Goal: Information Seeking & Learning: Learn about a topic

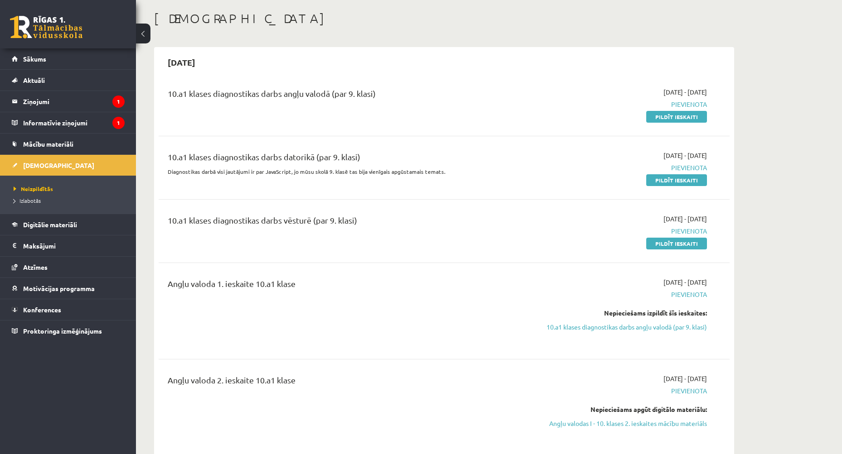
scroll to position [45, 0]
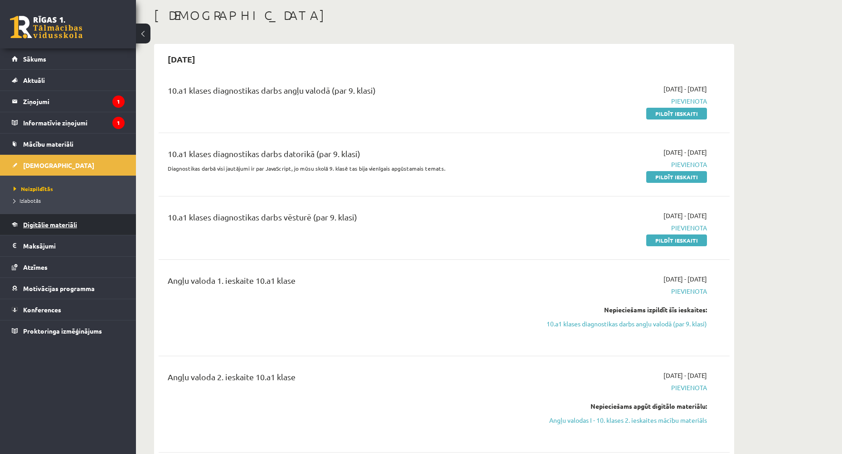
click at [45, 227] on span "Digitālie materiāli" at bounding box center [50, 225] width 54 height 8
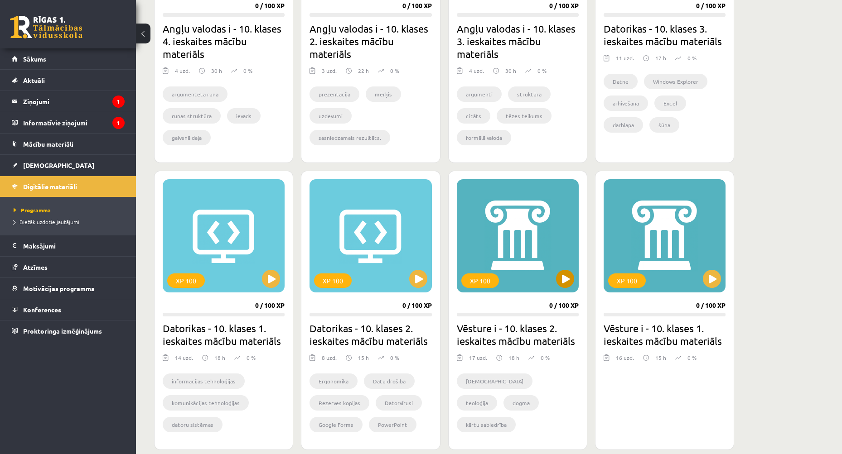
scroll to position [408, 0]
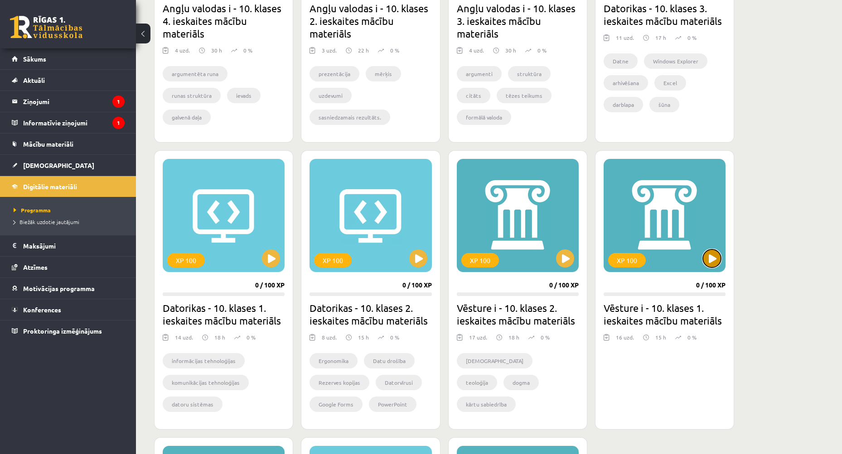
click at [716, 258] on button at bounding box center [711, 259] width 18 height 18
click at [662, 230] on div "XP 100" at bounding box center [664, 215] width 122 height 113
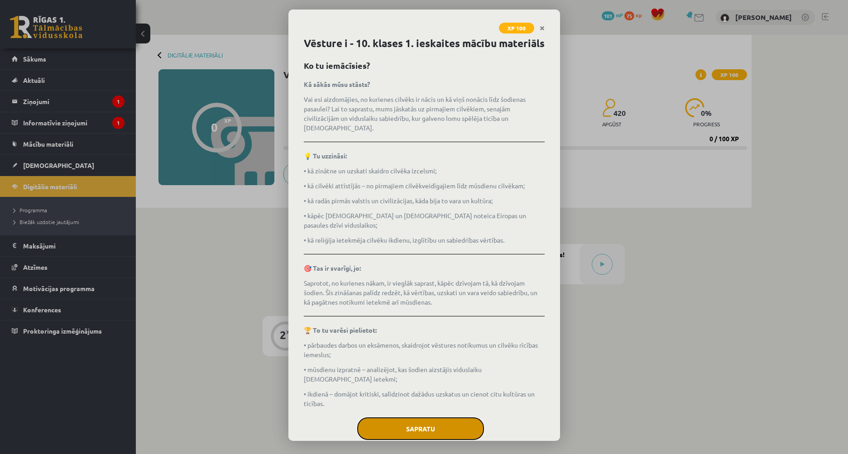
click at [430, 419] on button "Sapratu" at bounding box center [420, 429] width 127 height 23
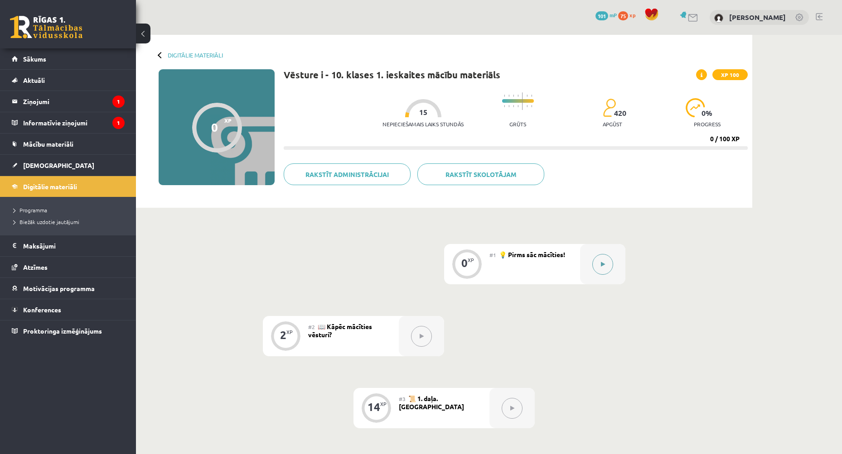
click at [607, 261] on button at bounding box center [602, 264] width 21 height 21
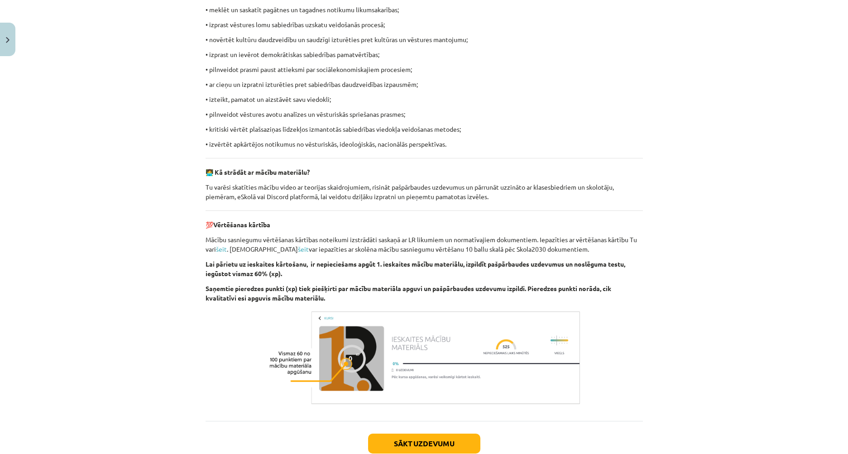
scroll to position [536, 0]
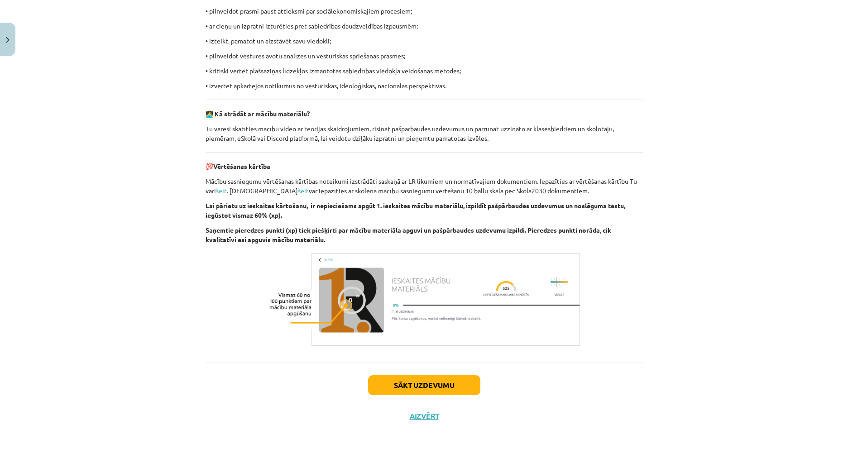
click at [434, 396] on div "Sākt uzdevumu Aizvērt" at bounding box center [425, 394] width 438 height 63
click at [433, 390] on button "Sākt uzdevumu" at bounding box center [424, 385] width 112 height 20
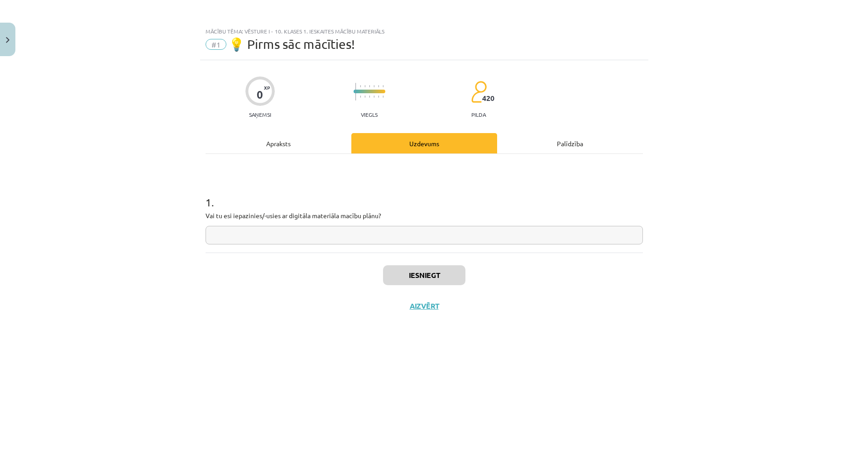
click at [296, 239] on input "text" at bounding box center [425, 235] width 438 height 19
type input "**"
click at [413, 273] on button "Iesniegt" at bounding box center [424, 275] width 82 height 20
click at [454, 308] on button "Nākamā nodarbība" at bounding box center [424, 312] width 89 height 21
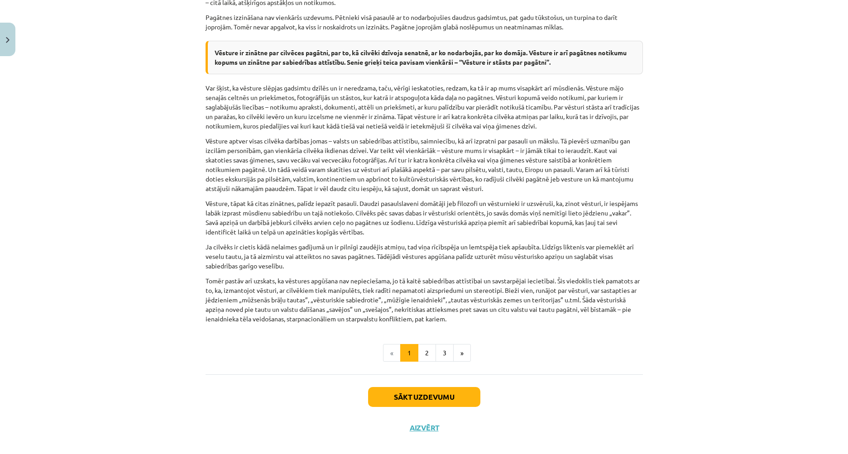
scroll to position [563, 0]
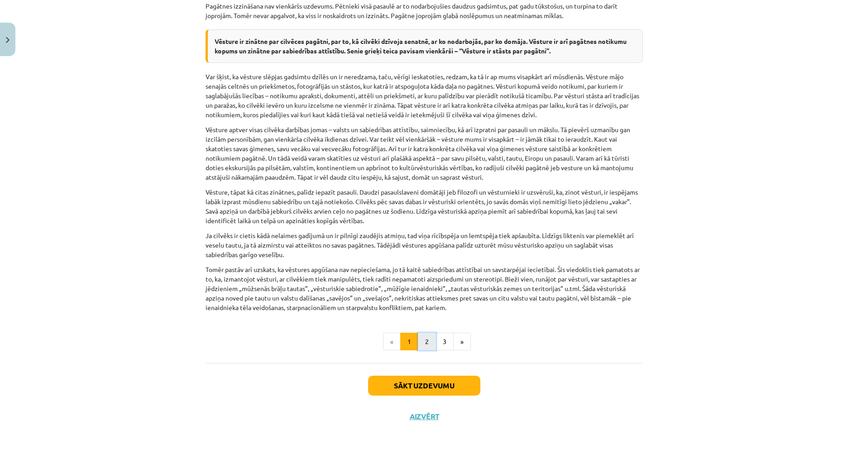
click at [427, 340] on button "2" at bounding box center [427, 342] width 18 height 18
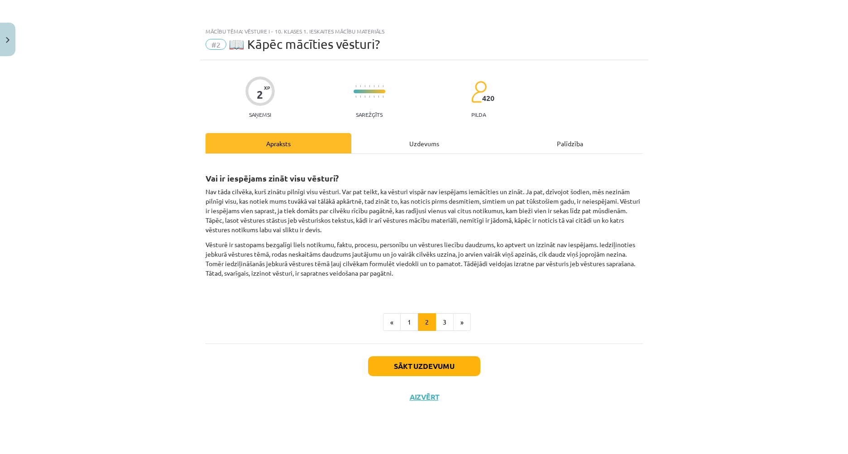
click at [447, 340] on div "Vai ir iespējams zināt visu vēsturi? Nav tāda cilvēka, kurš zinātu pilnīgi visu…" at bounding box center [425, 249] width 438 height 190
click at [444, 319] on button "3" at bounding box center [445, 322] width 18 height 18
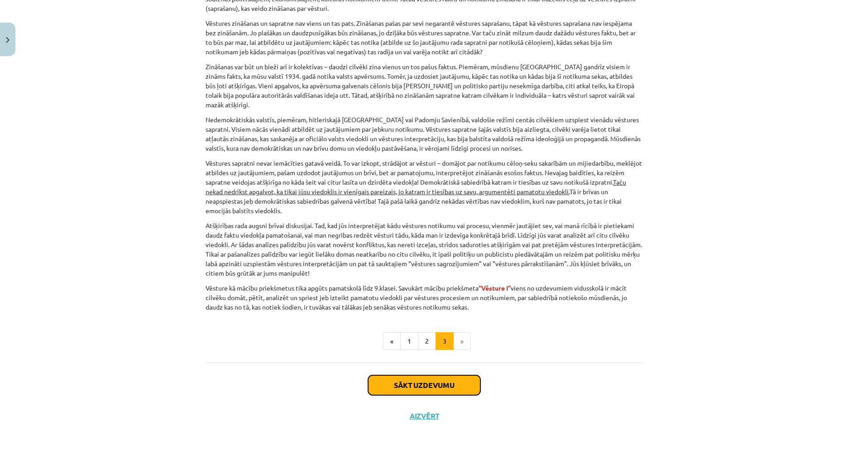
click at [425, 383] on button "Sākt uzdevumu" at bounding box center [424, 385] width 112 height 20
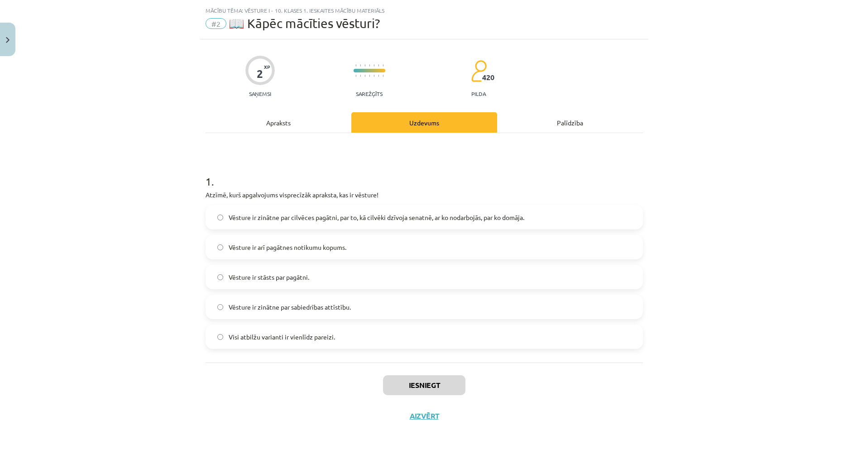
click at [213, 216] on label "Vēsture ir zinātne par cilvēces pagātni, par to, kā cilvēki dzīvoja senatnē, ar…" at bounding box center [425, 217] width 436 height 23
click at [436, 383] on button "Iesniegt" at bounding box center [424, 385] width 82 height 20
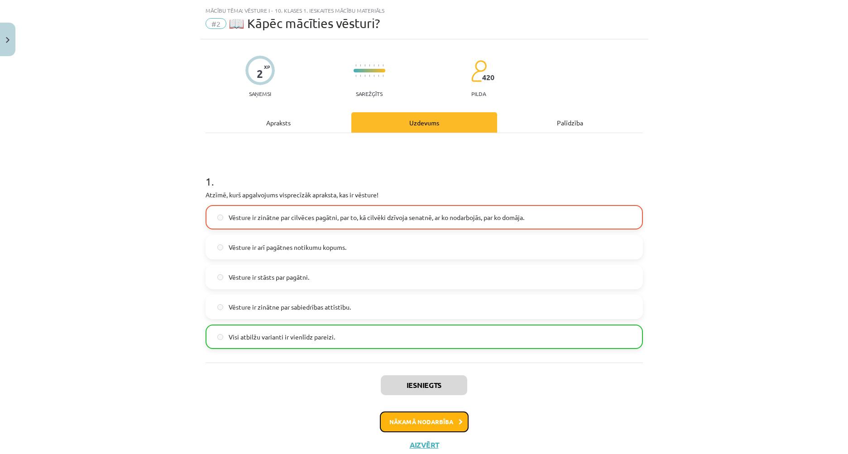
click at [440, 425] on button "Nākamā nodarbība" at bounding box center [424, 422] width 89 height 21
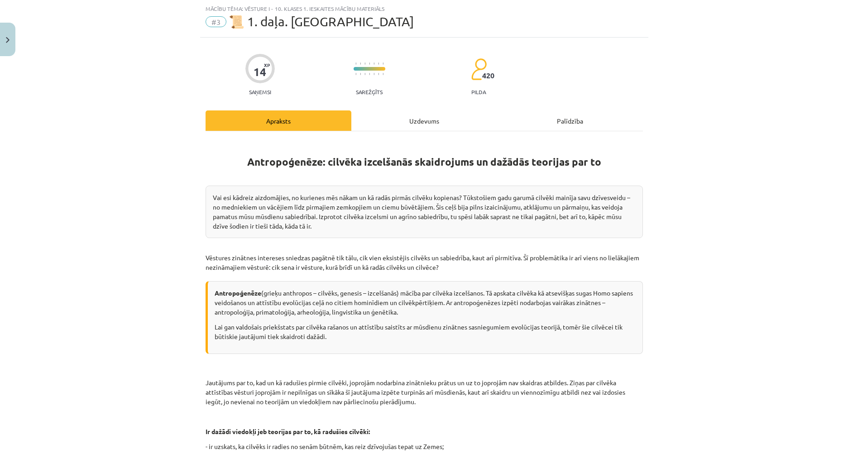
click at [418, 124] on div "Uzdevums" at bounding box center [424, 121] width 146 height 20
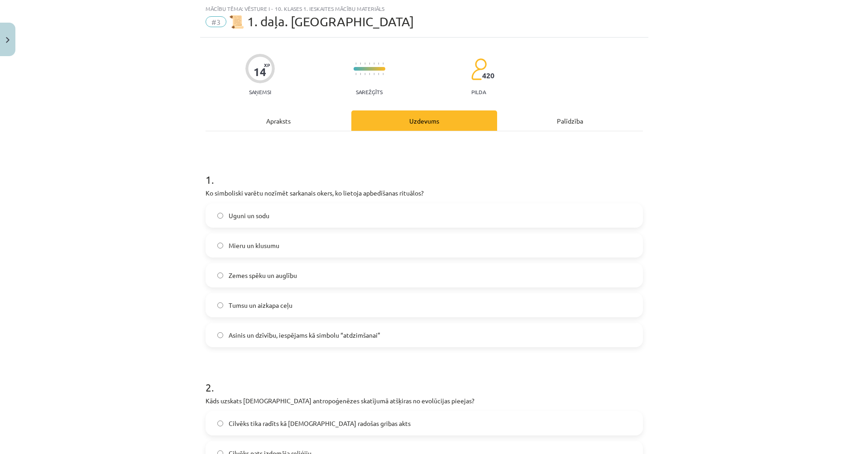
click at [300, 125] on div "Apraksts" at bounding box center [279, 121] width 146 height 20
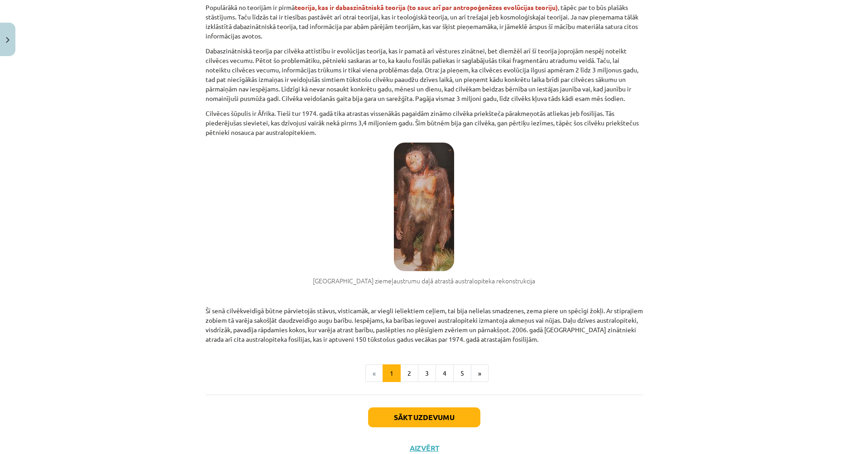
scroll to position [553, 0]
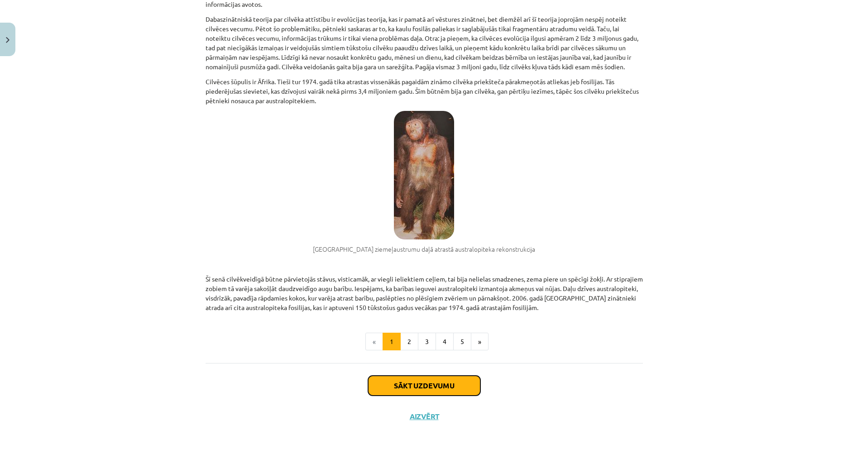
click at [423, 381] on button "Sākt uzdevumu" at bounding box center [424, 386] width 112 height 20
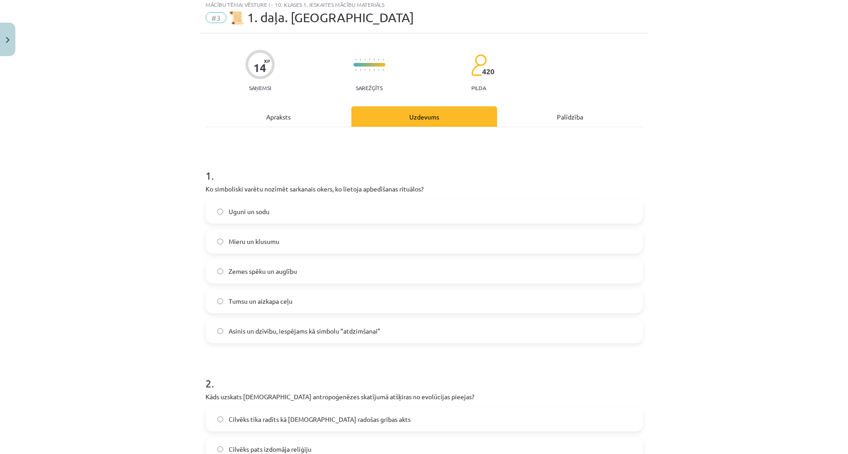
scroll to position [23, 0]
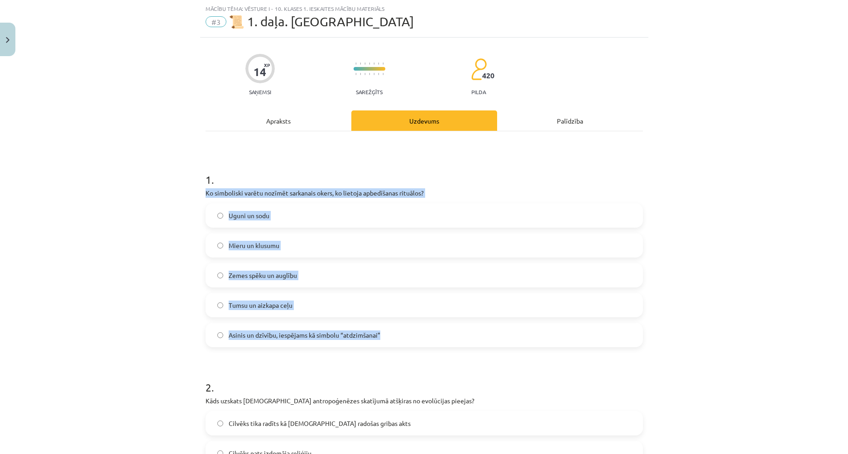
drag, startPoint x: 202, startPoint y: 192, endPoint x: 539, endPoint y: 345, distance: 369.9
click at [539, 345] on div "1 . Ko simboliski varētu nozīmēt sarkanais okers, ko lietoja apbedīšanas rituāl…" at bounding box center [425, 253] width 438 height 190
copy div "Ko simboliski varētu nozīmēt sarkanais okers, ko lietoja apbedīšanas rituālos? …"
click at [179, 278] on div "Mācību tēma: Vēsture i - 10. klases 1. ieskaites mācību materiāls #3 📜 1. daļa.…" at bounding box center [424, 227] width 848 height 454
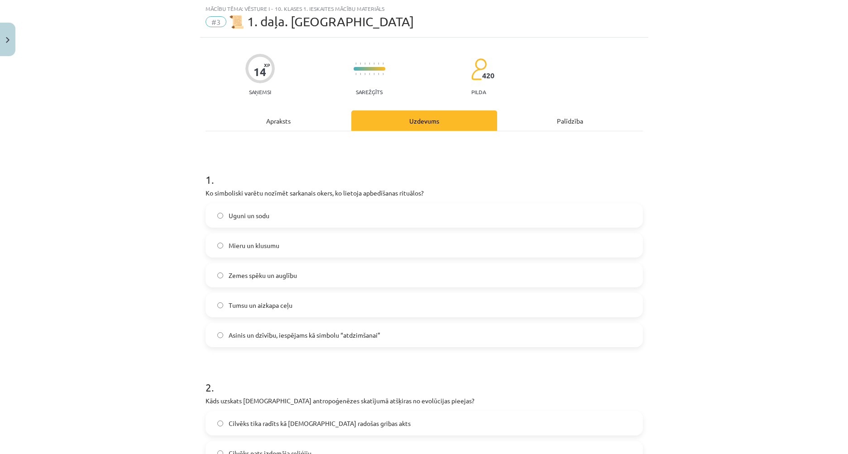
click at [212, 334] on label "Asinis un dzīvību, iespējams kā simbolu “atdzimšanai”" at bounding box center [425, 335] width 436 height 23
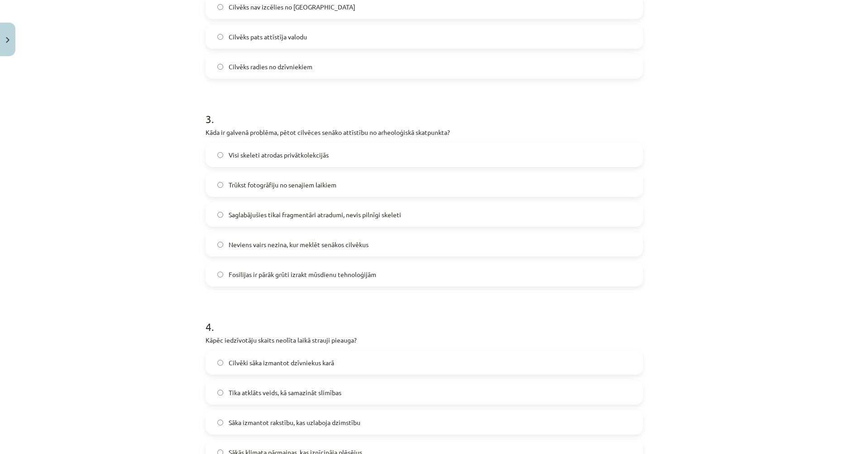
scroll to position [476, 0]
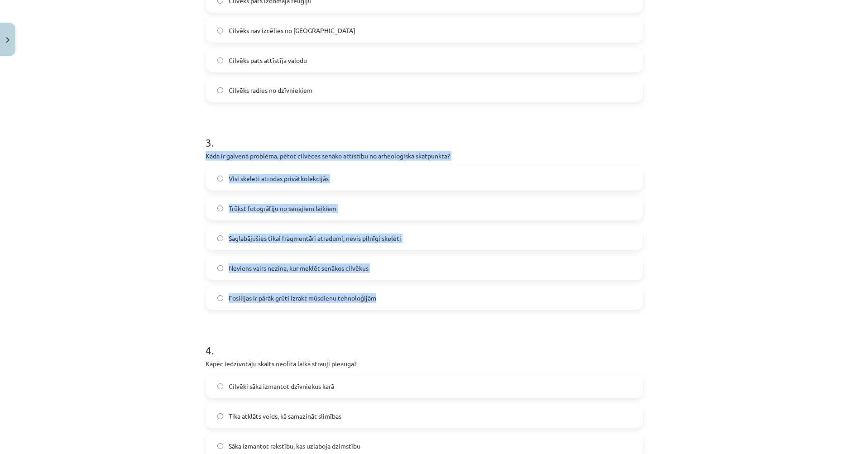
drag, startPoint x: 274, startPoint y: 166, endPoint x: 471, endPoint y: 309, distance: 243.9
click at [471, 309] on div "14 XP Saņemsi Sarežģīts 420 pilda Apraksts Uzdevums Palīdzība 1 . Ko simboliski…" at bounding box center [424, 405] width 448 height 1640
copy div "Kāda ir galvenā problēma, pētot cilvēces senāko attīstību no arheoloģiskā skatp…"
click at [166, 194] on div "Mācību tēma: Vēsture i - 10. klases 1. ieskaites mācību materiāls #3 📜 1. daļa.…" at bounding box center [424, 227] width 848 height 454
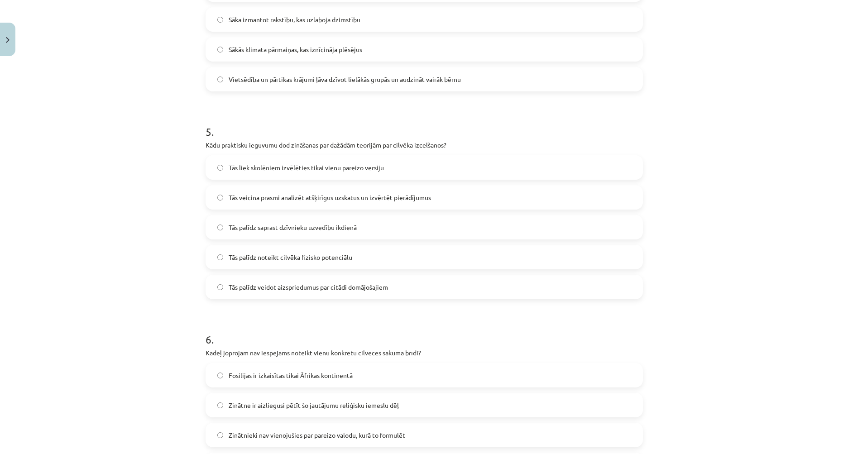
scroll to position [906, 0]
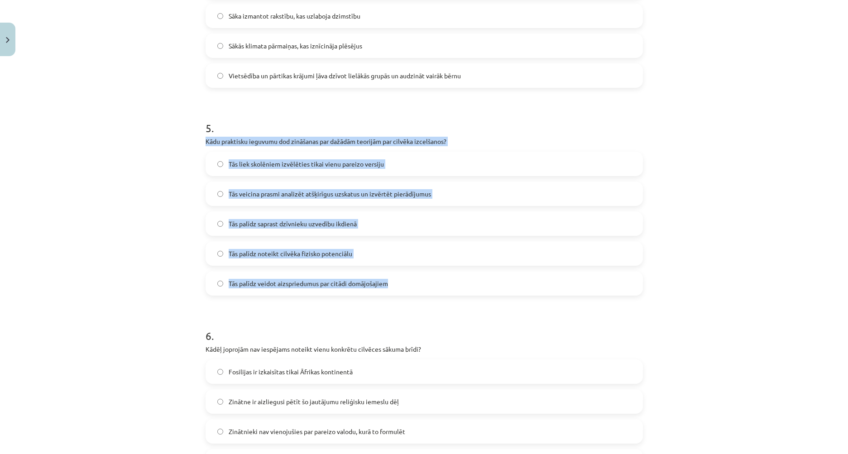
drag, startPoint x: 197, startPoint y: 138, endPoint x: 444, endPoint y: 276, distance: 283.1
copy div "Kādu praktisku ieguvumu dod zināšanas par dažādām teorijām par cilvēka izcelšan…"
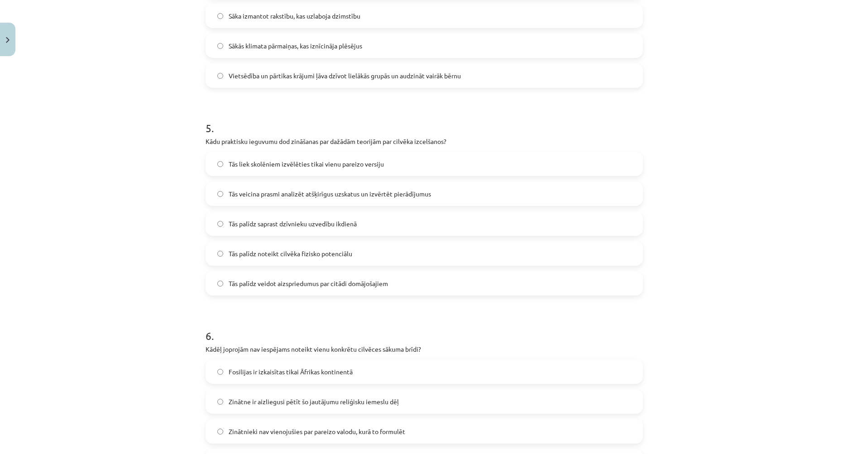
click at [341, 328] on h1 "6 ." at bounding box center [425, 328] width 438 height 28
click at [250, 194] on span "Tās veicina prasmi analizēt atšķirīgus uzskatus un izvērtēt pierādījumus" at bounding box center [330, 194] width 202 height 10
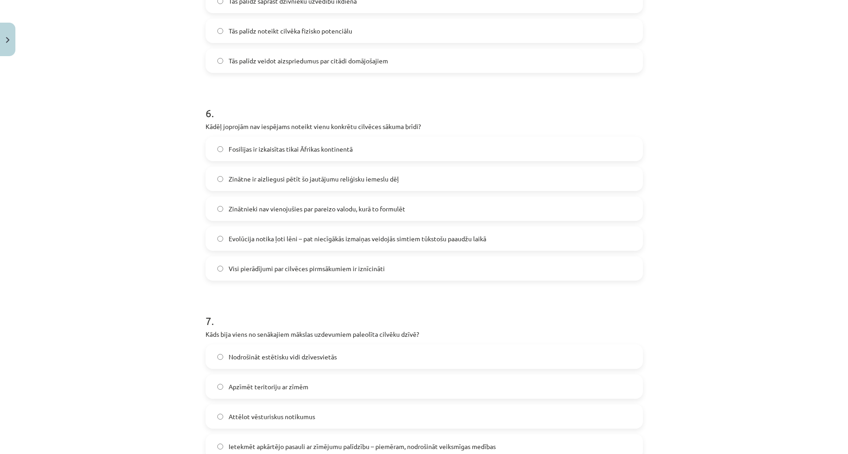
scroll to position [1178, 0]
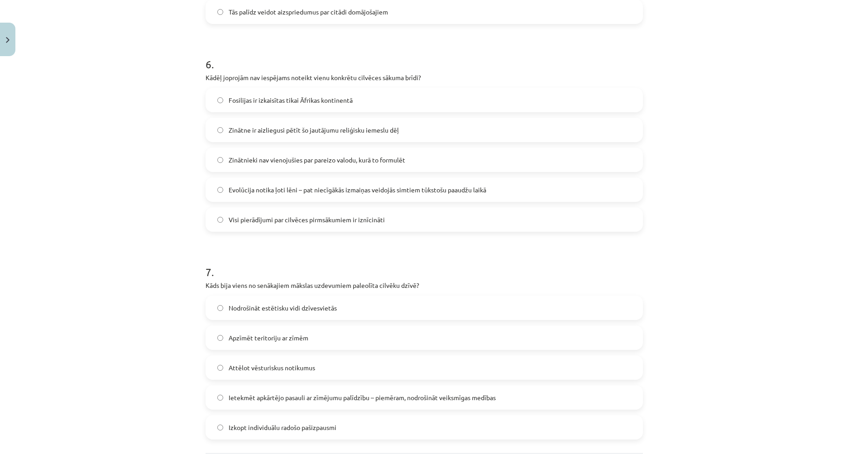
click at [283, 163] on span "Zinātnieki nav vienojušies par pareizo valodu, kurā to formulēt" at bounding box center [317, 160] width 177 height 10
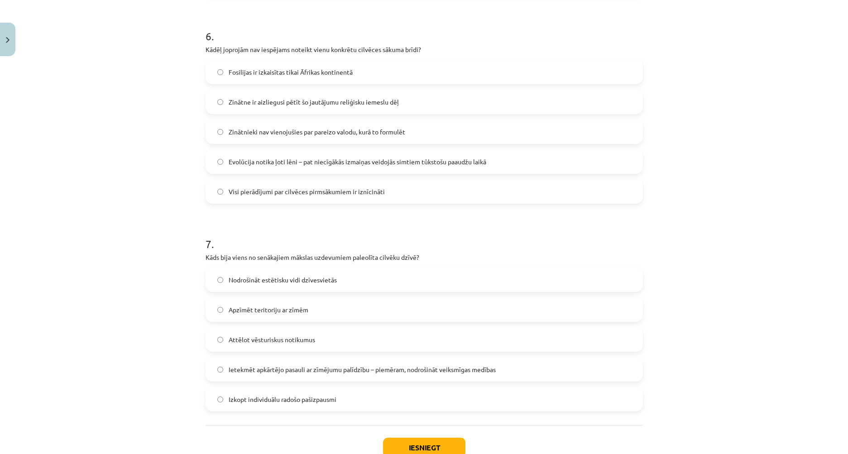
scroll to position [1268, 0]
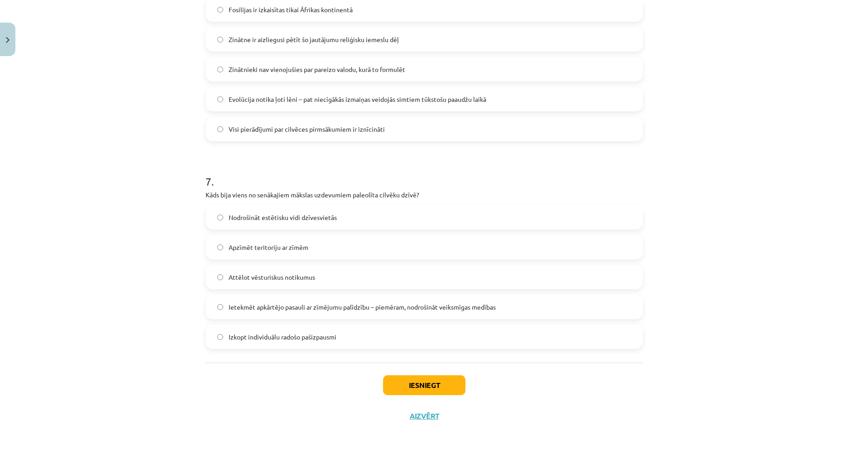
click at [277, 277] on span "Attēlot vēsturiskus notikumus" at bounding box center [272, 278] width 87 height 10
click at [429, 398] on div "Iesniegt Aizvērt" at bounding box center [425, 394] width 438 height 63
click at [430, 385] on button "Iesniegt" at bounding box center [424, 385] width 82 height 20
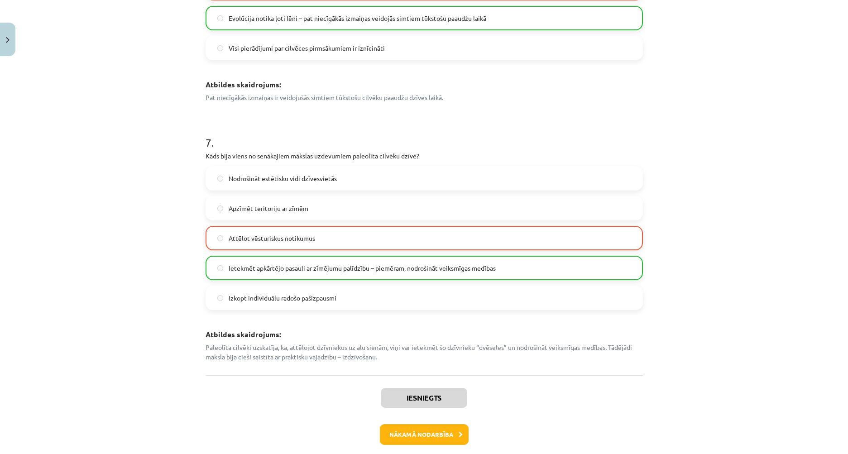
scroll to position [1620, 0]
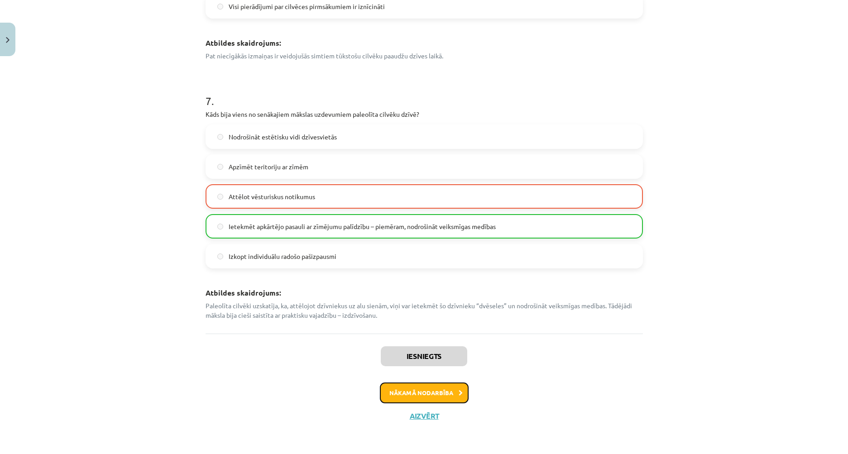
click at [446, 396] on button "Nākamā nodarbība" at bounding box center [424, 393] width 89 height 21
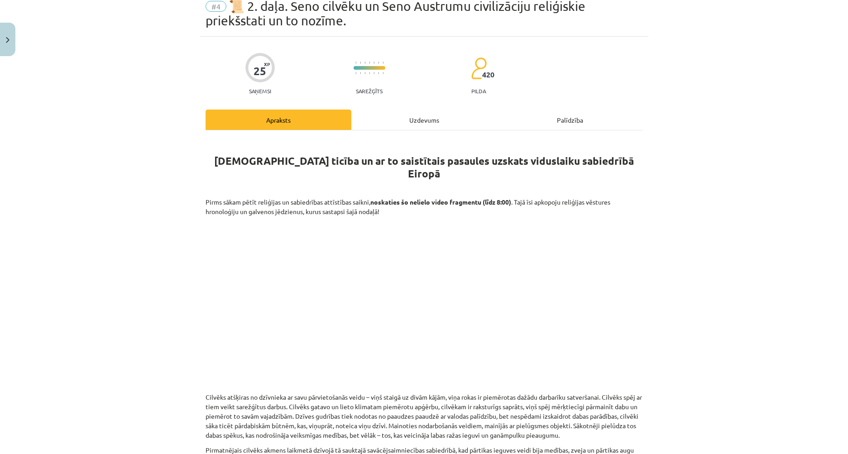
scroll to position [23, 0]
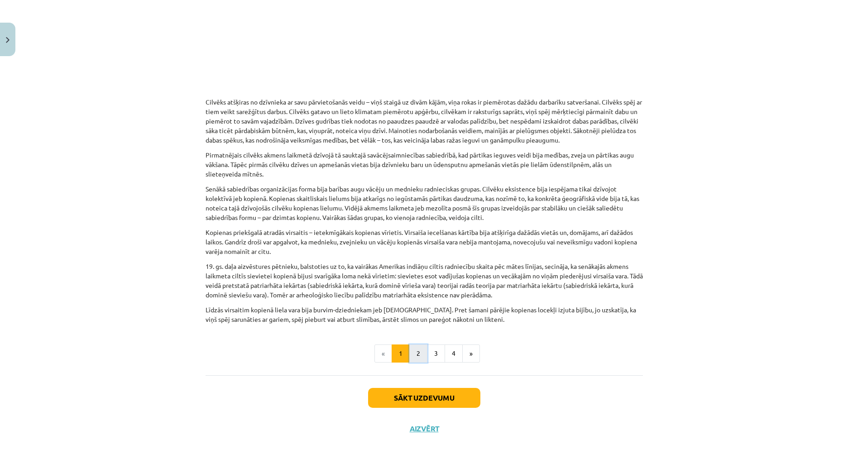
click at [412, 345] on button "2" at bounding box center [418, 354] width 18 height 18
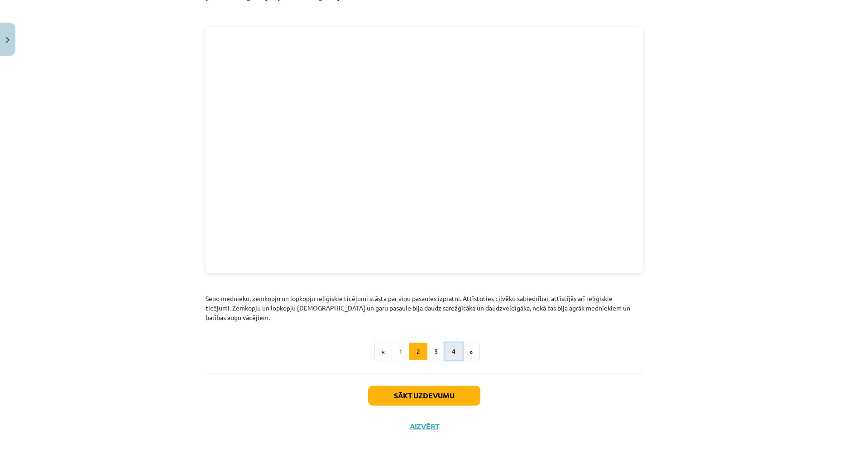
click at [454, 343] on button "4" at bounding box center [454, 352] width 18 height 18
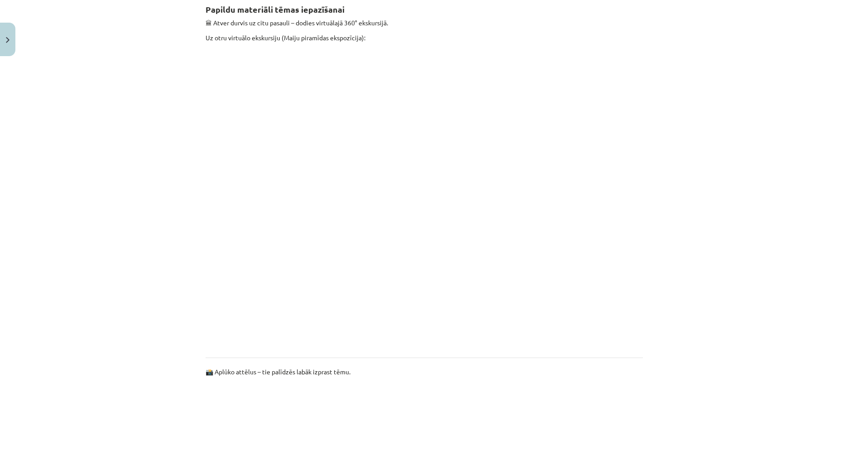
scroll to position [177, 0]
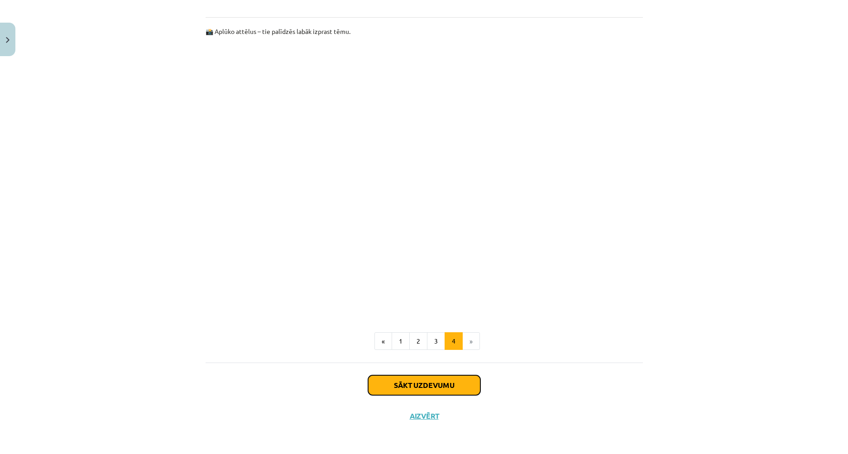
click at [446, 383] on button "Sākt uzdevumu" at bounding box center [424, 385] width 112 height 20
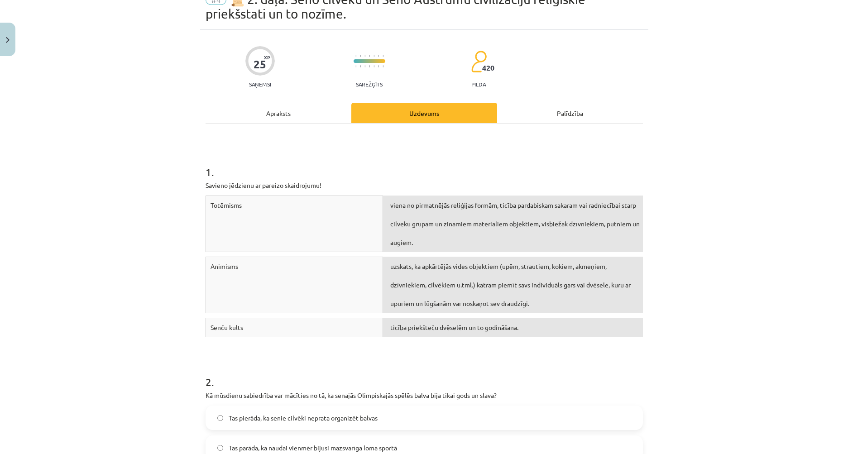
scroll to position [23, 0]
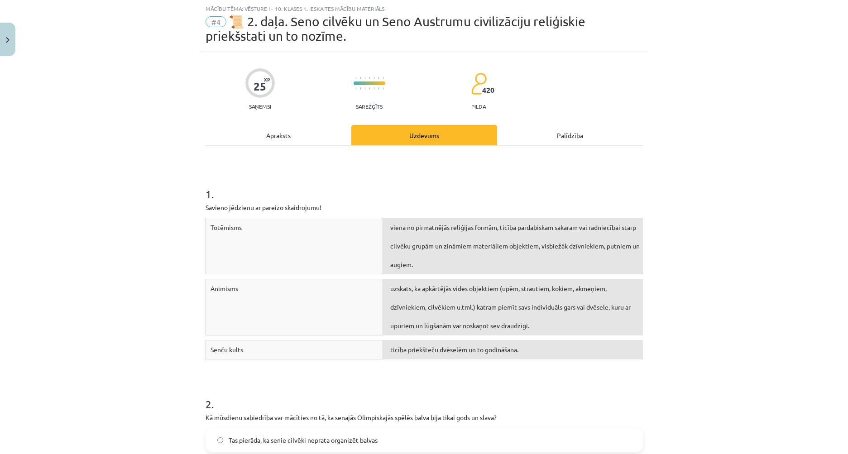
drag, startPoint x: 327, startPoint y: 237, endPoint x: 366, endPoint y: 261, distance: 45.8
click at [366, 261] on div "Totēmisms" at bounding box center [295, 246] width 178 height 57
drag, startPoint x: 202, startPoint y: 207, endPoint x: 139, endPoint y: 188, distance: 66.6
click at [139, 188] on div "Mācību tēma: Vēsture i - 10. klases 1. ieskaites mācību materiāls #4 📜 2. daļa.…" at bounding box center [424, 227] width 848 height 454
click at [131, 222] on div "Mācību tēma: Vēsture i - 10. klases 1. ieskaites mācību materiāls #4 📜 2. daļa.…" at bounding box center [424, 227] width 848 height 454
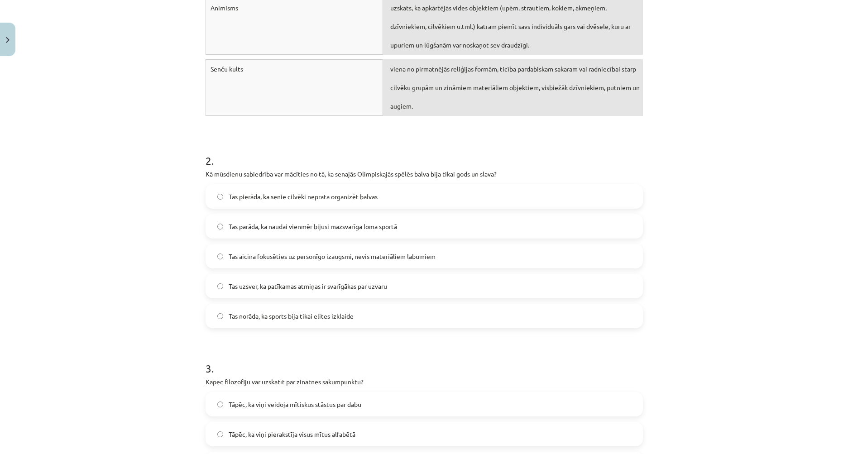
scroll to position [340, 0]
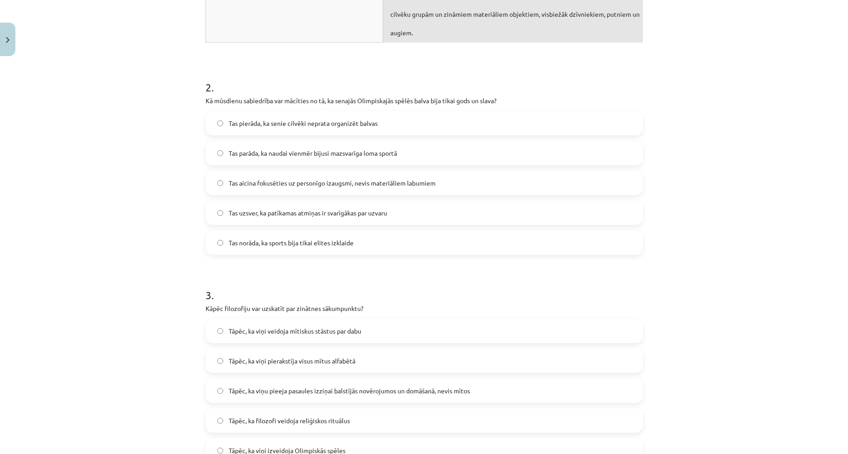
click at [268, 182] on span "Tas aicina fokusēties uz personīgo izaugsmi, nevis materiāliem labumiem" at bounding box center [332, 183] width 207 height 10
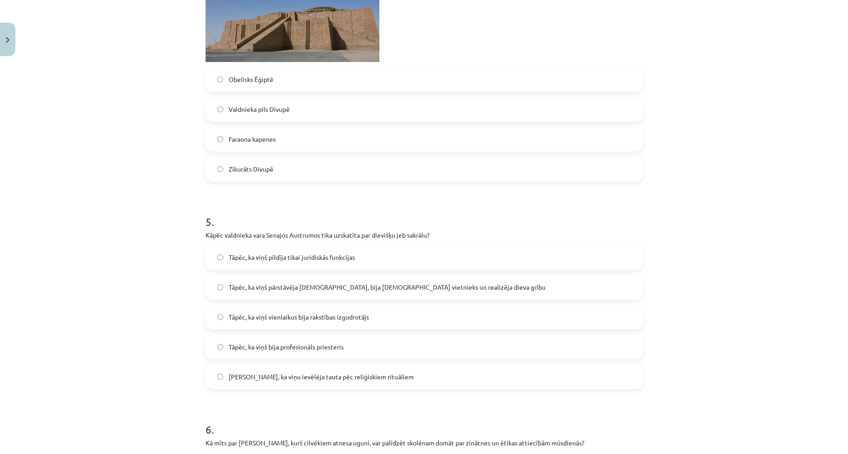
scroll to position [1071, 0]
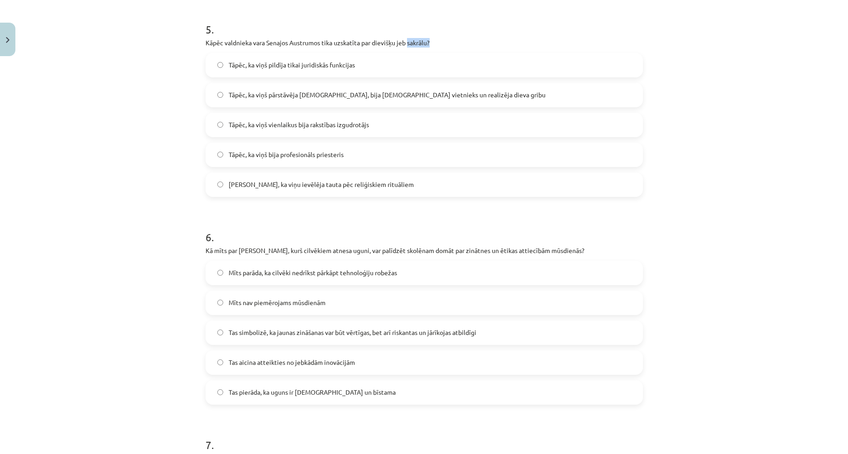
drag, startPoint x: 406, startPoint y: 43, endPoint x: 438, endPoint y: 45, distance: 31.3
click at [438, 45] on p "Kāpēc valdnieka vara Senajos Austrumos tika uzskatīta par dievišķu jeb sakrālu?" at bounding box center [425, 43] width 438 height 10
click at [443, 52] on div "5 . Kāpēc valdnieka vara Senajos Austrumos tika uzskatīta par dievišķu jeb sakr…" at bounding box center [425, 102] width 438 height 190
drag, startPoint x: 407, startPoint y: 42, endPoint x: 426, endPoint y: 45, distance: 19.8
click at [426, 45] on p "Kāpēc valdnieka vara Senajos Austrumos tika uzskatīta par dievišķu jeb sakrālu?" at bounding box center [425, 43] width 438 height 10
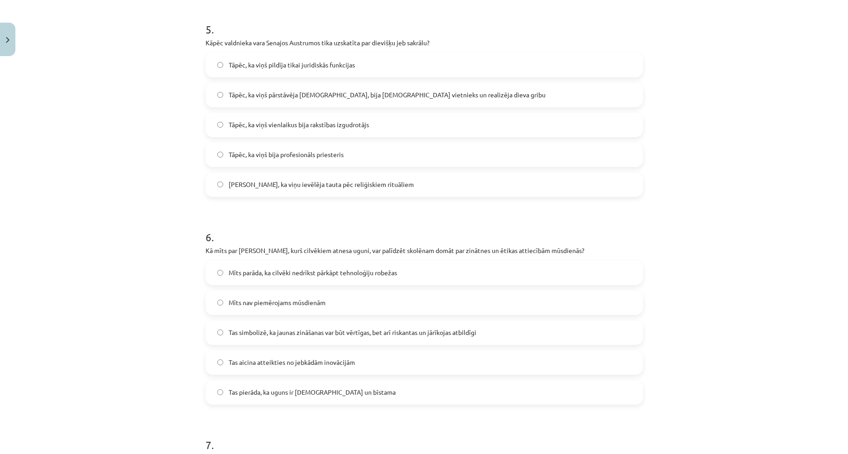
click at [245, 94] on span "Tāpēc, ka viņš pārstāvēja dievu, bija dieva vietnieks un realizēja dieva gribu" at bounding box center [387, 95] width 317 height 10
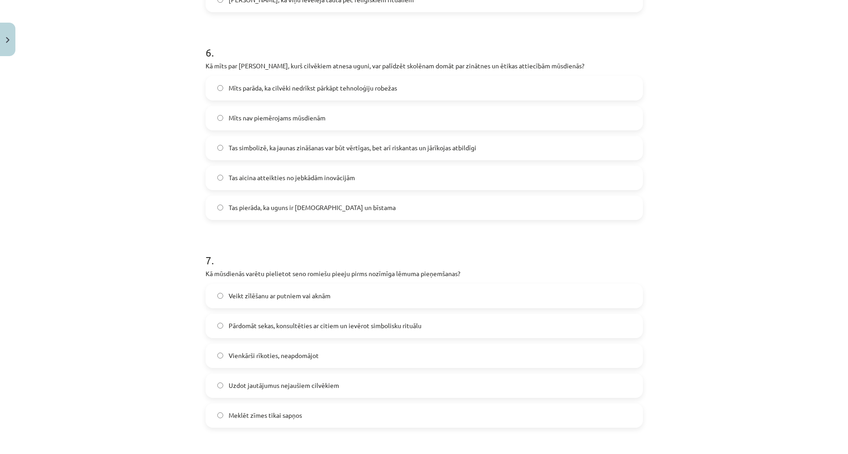
scroll to position [1252, 0]
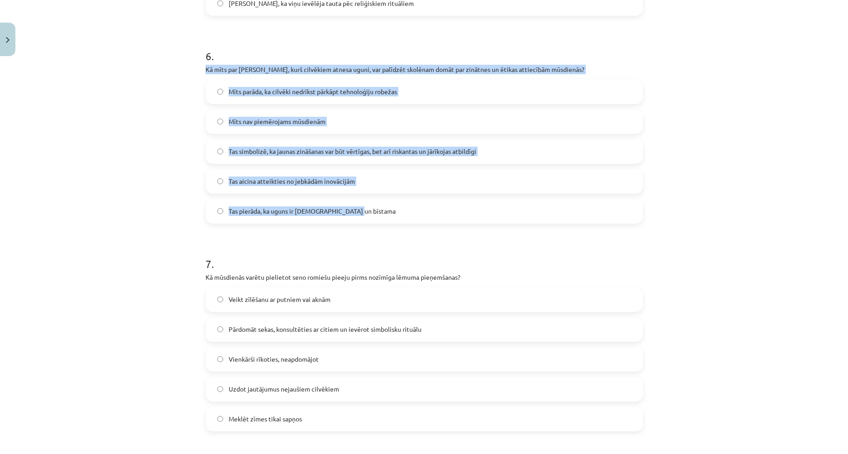
drag, startPoint x: 203, startPoint y: 67, endPoint x: 591, endPoint y: 218, distance: 416.3
click at [591, 218] on div "6 . Kā mīts par Prometeju, kurš cilvēkiem atnesa uguni, var palīdzēt skolēnam d…" at bounding box center [425, 129] width 438 height 190
copy div "Kā mīts par Prometeju, kurš cilvēkiem atnesa uguni, var palīdzēt skolēnam domāt…"
click at [184, 134] on div "Mācību tēma: Vēsture i - 10. klases 1. ieskaites mācību materiāls #4 📜 2. daļa.…" at bounding box center [424, 227] width 848 height 454
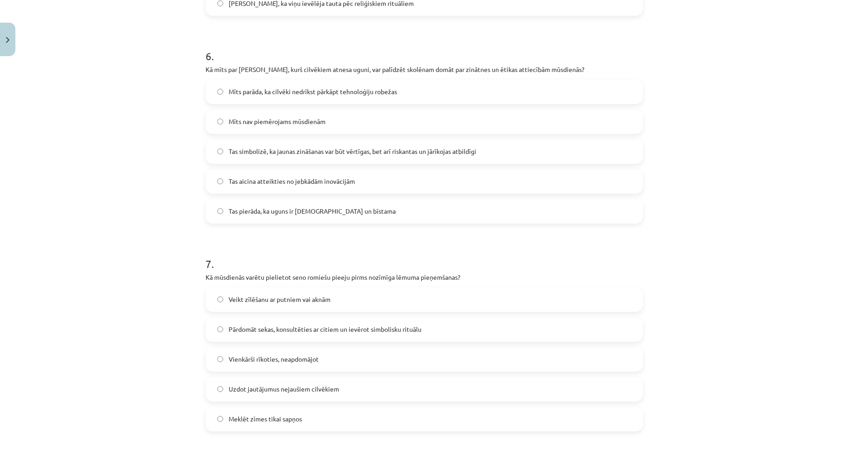
click at [213, 149] on label "Tas simbolizē, ka jaunas zināšanas var būt vērtīgas, bet arī riskantas un jārīk…" at bounding box center [425, 151] width 436 height 23
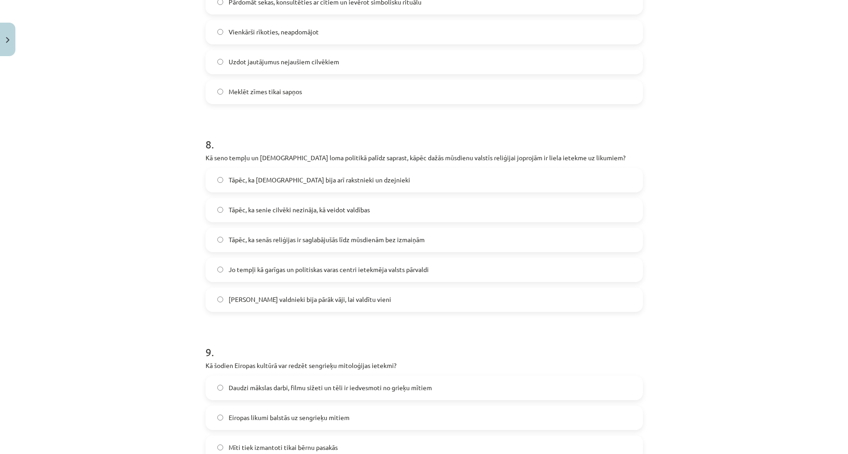
scroll to position [1569, 0]
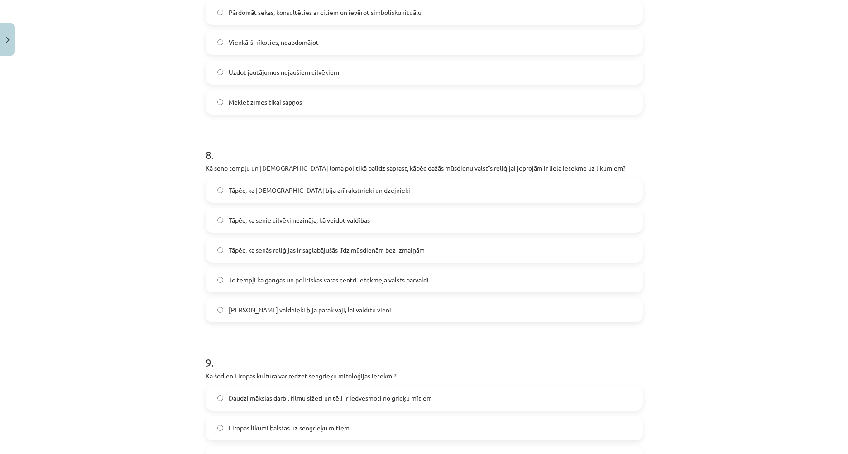
click at [274, 221] on span "Tāpēc, ka senie cilvēki nezināja, kā veidot valdības" at bounding box center [299, 221] width 141 height 10
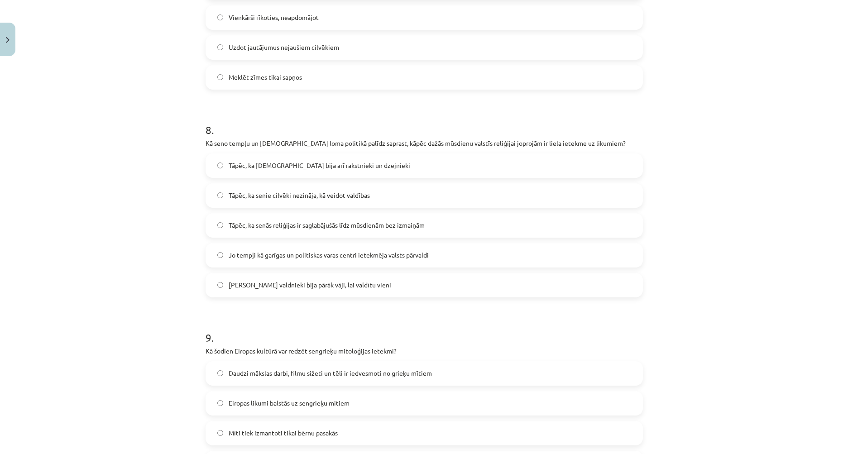
scroll to position [1750, 0]
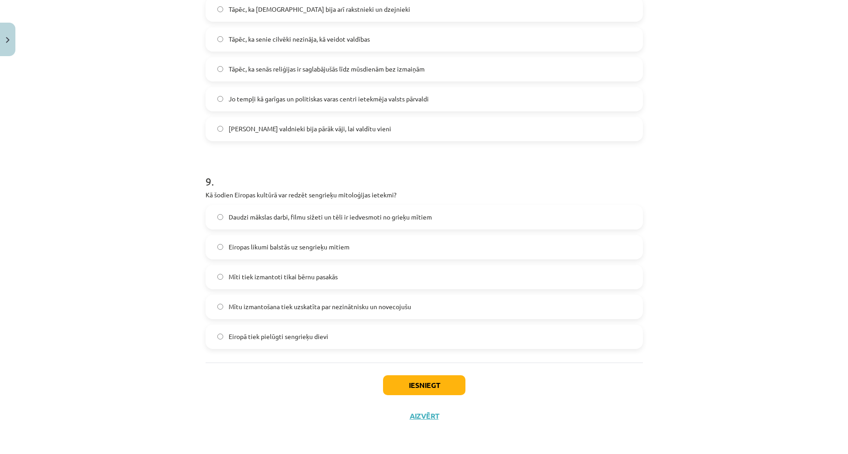
click at [274, 306] on span "Mītu izmantošana tiek uzskatīta par nezinātnisku un novecojušu" at bounding box center [320, 307] width 183 height 10
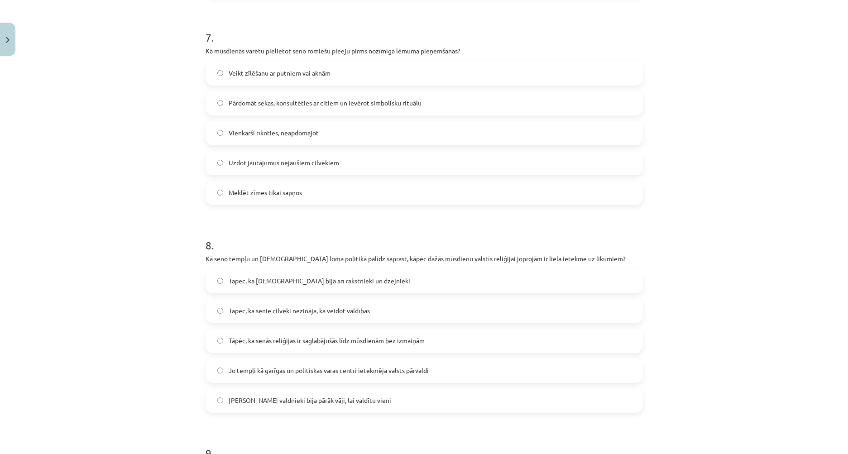
click at [269, 124] on label "Vienkārši rīkoties, neapdomājot" at bounding box center [425, 133] width 436 height 23
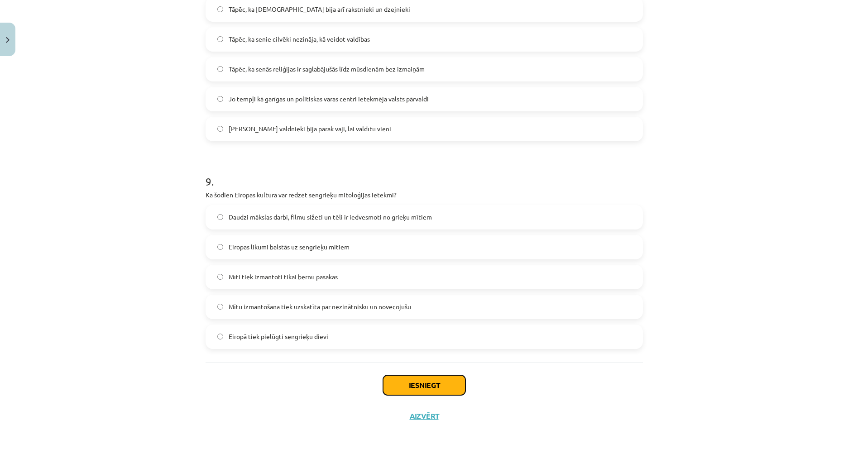
click at [428, 387] on button "Iesniegt" at bounding box center [424, 385] width 82 height 20
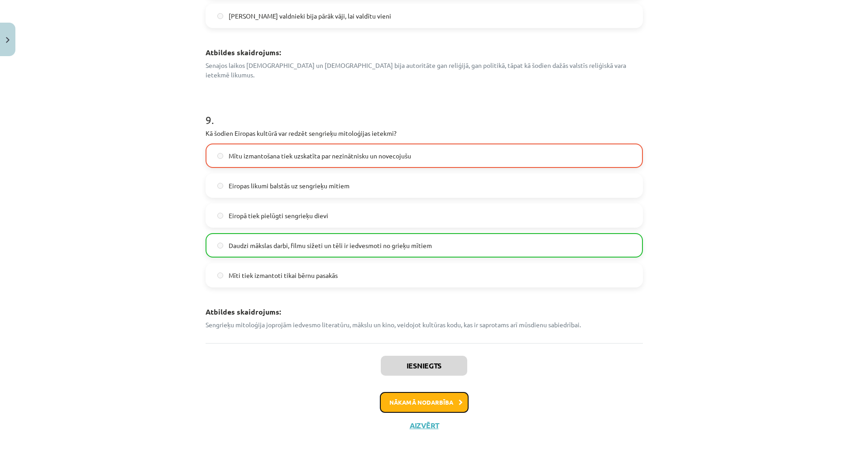
click at [427, 392] on button "Nākamā nodarbība" at bounding box center [424, 402] width 89 height 21
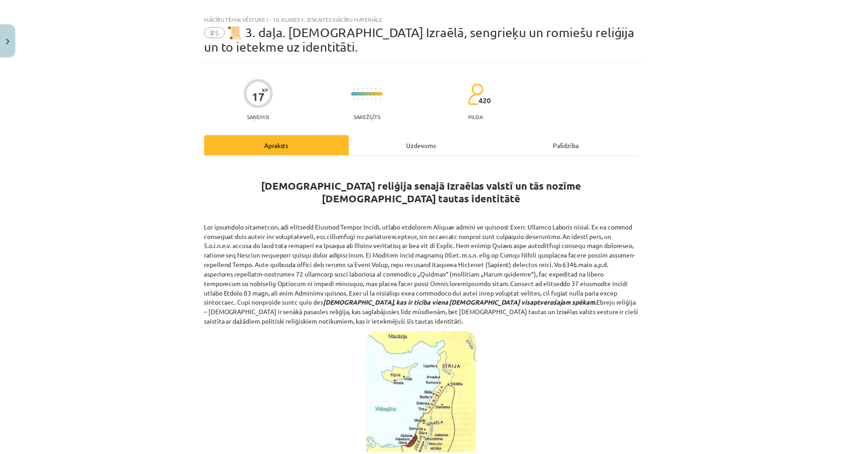
scroll to position [0, 0]
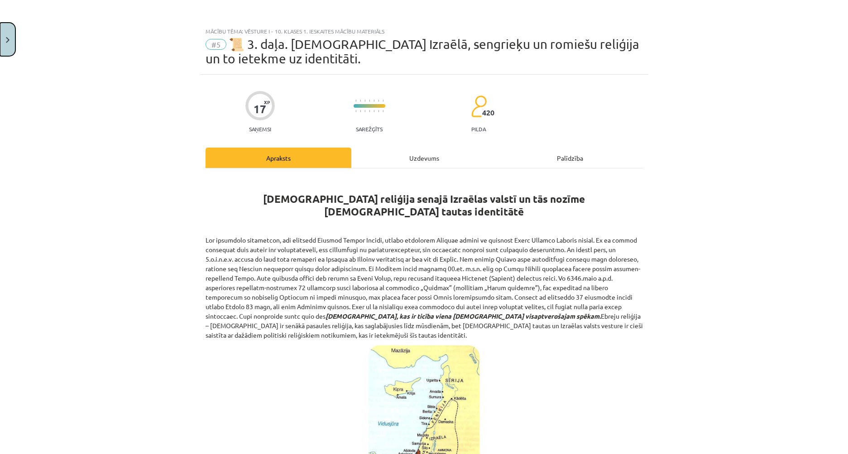
click at [6, 33] on button "Close" at bounding box center [7, 40] width 15 height 34
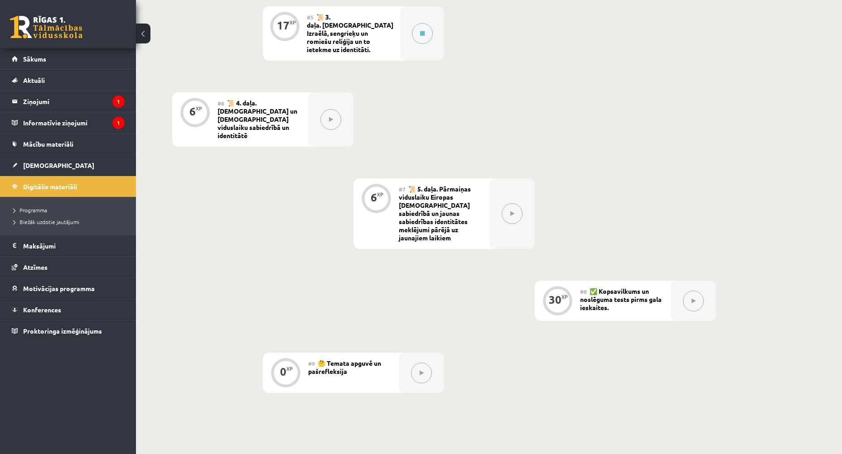
scroll to position [589, 0]
